Goal: Task Accomplishment & Management: Manage account settings

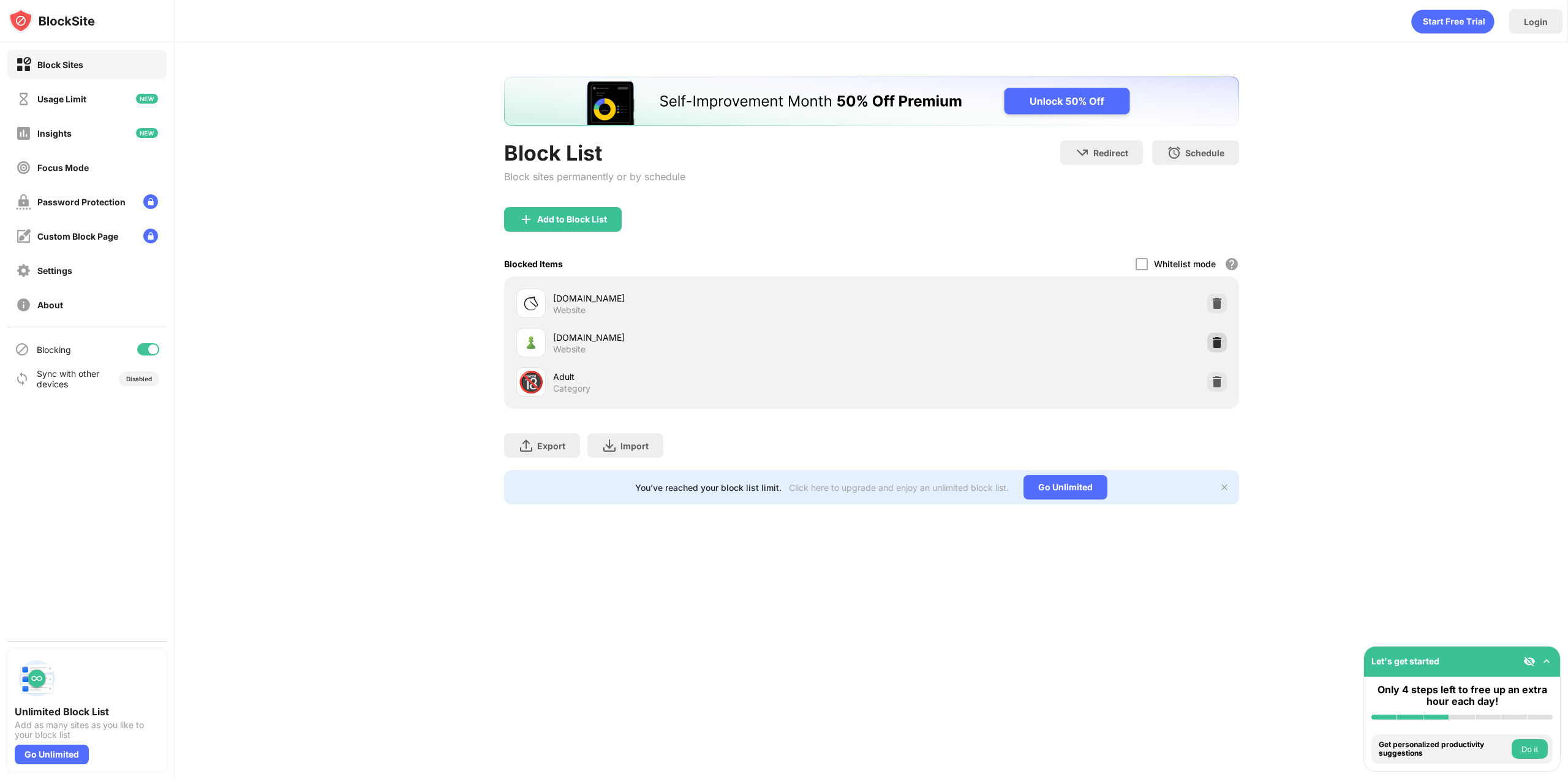
drag, startPoint x: 1221, startPoint y: 345, endPoint x: 1214, endPoint y: 345, distance: 7.0
click at [1221, 345] on img at bounding box center [1217, 343] width 13 height 13
